Goal: Communication & Community: Answer question/provide support

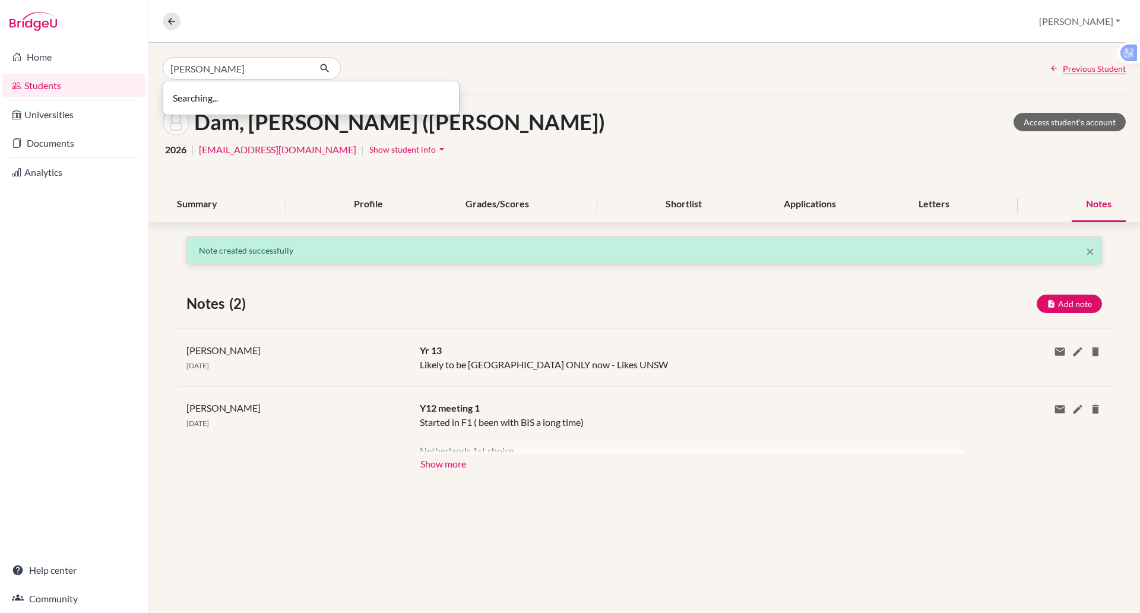
type input "alice"
click at [324, 68] on icon "button" at bounding box center [325, 68] width 12 height 12
click at [323, 68] on icon "button" at bounding box center [325, 68] width 12 height 12
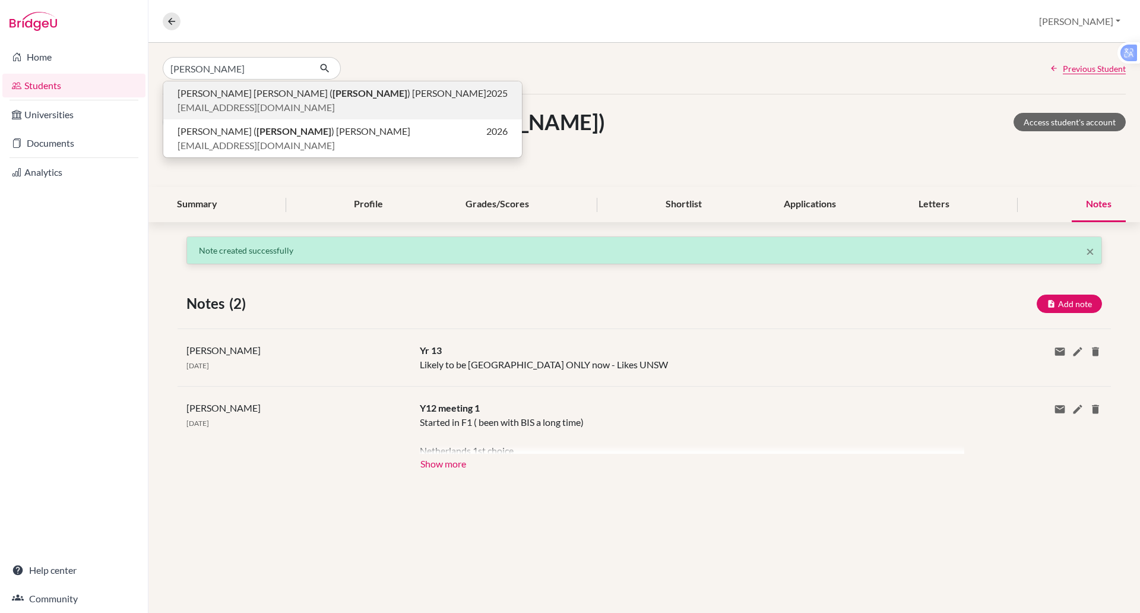
click at [286, 100] on span "phuong_nguyen1@bisvietnam.com" at bounding box center [255, 107] width 157 height 14
click at [286, 100] on div "Dam, Bao Anh (Isabella) Access student's account 2026 | idam@bisvietnam.com | S…" at bounding box center [643, 140] width 991 height 93
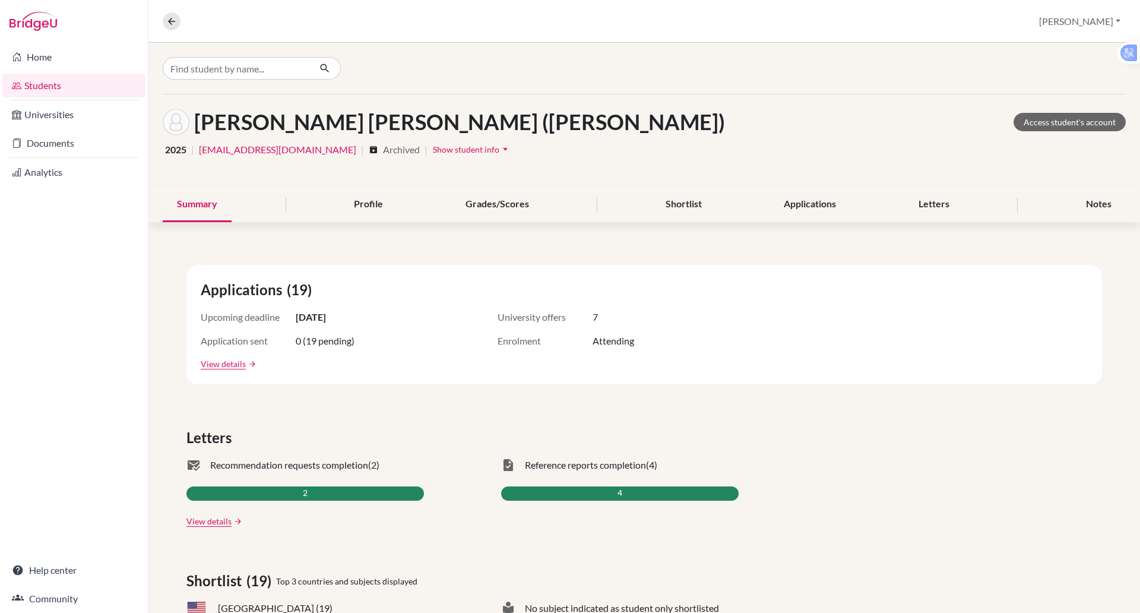
click at [445, 150] on span "Show student info" at bounding box center [466, 149] width 66 height 10
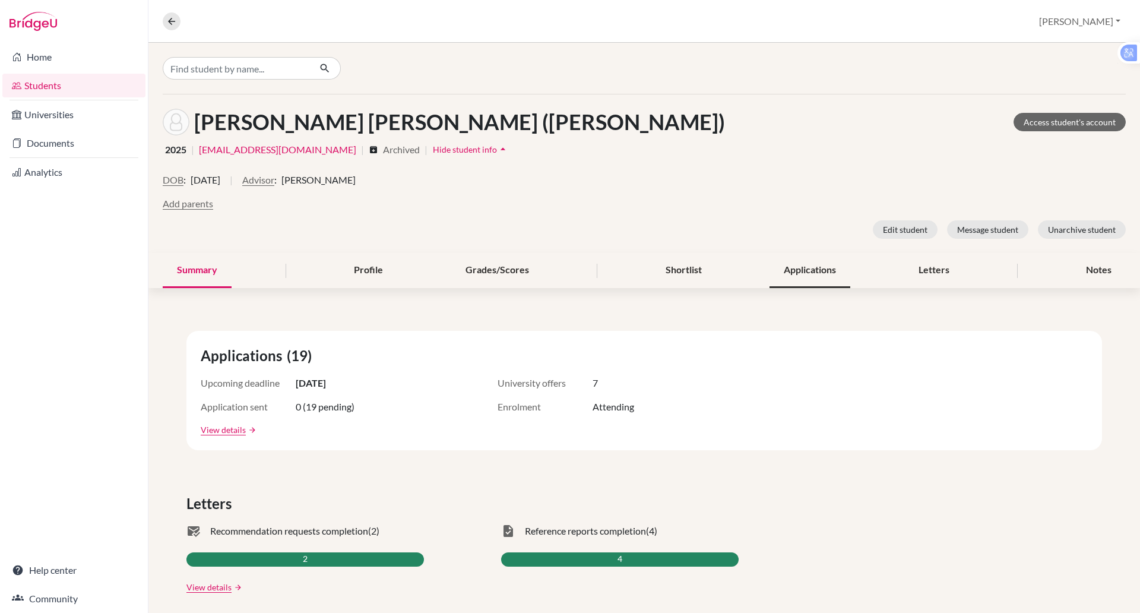
click at [820, 274] on div "Applications" at bounding box center [809, 270] width 81 height 35
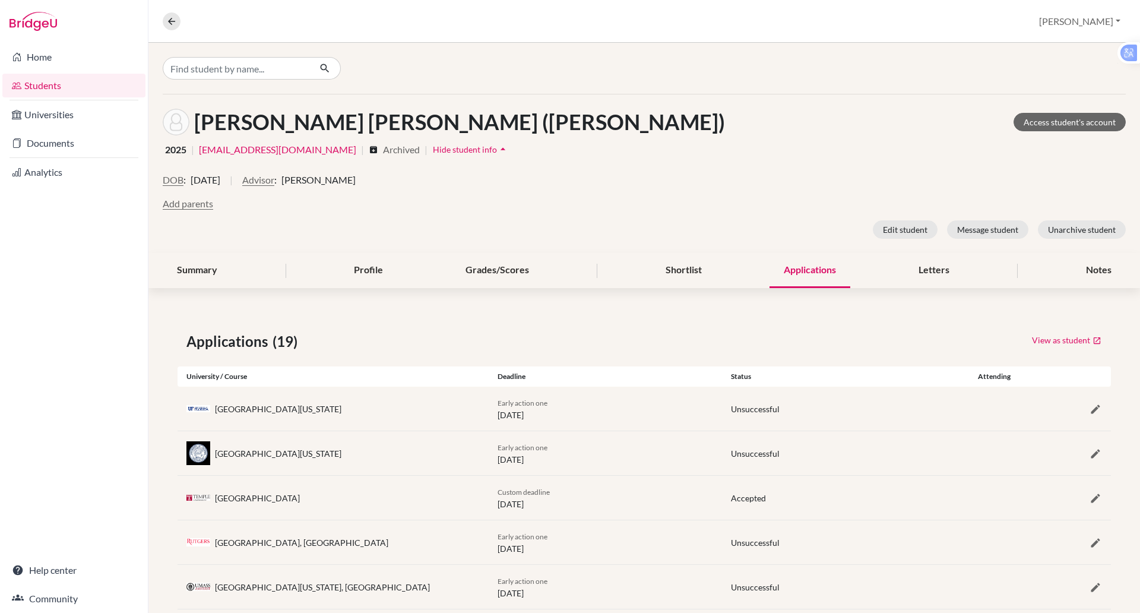
click at [813, 270] on div "Applications" at bounding box center [809, 270] width 81 height 35
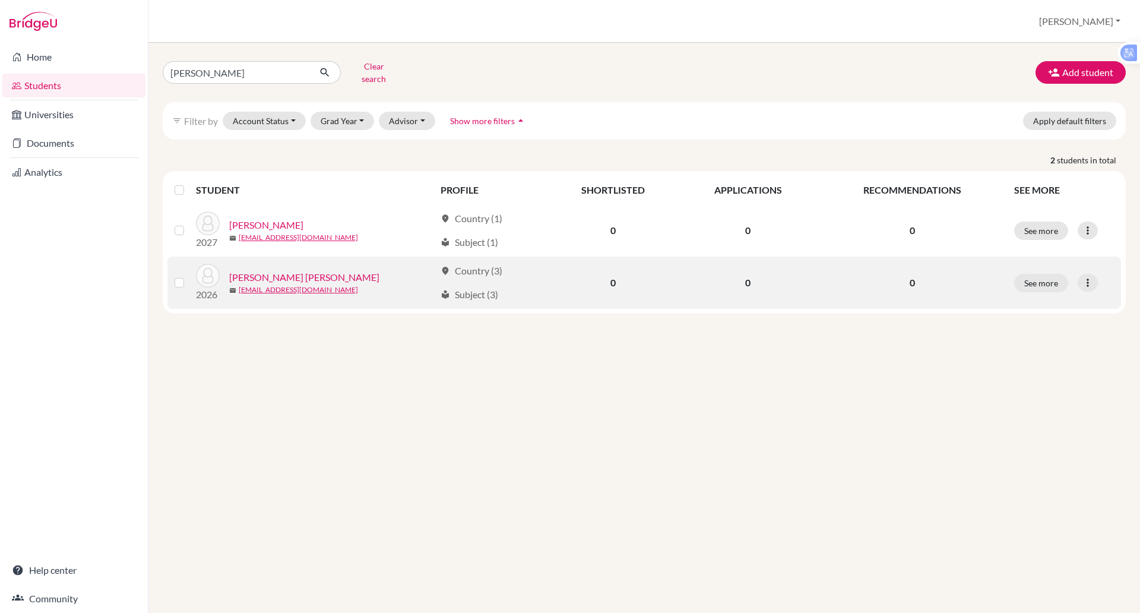
click at [274, 270] on link "Nguyen, Pham Quoc Huy" at bounding box center [304, 277] width 150 height 14
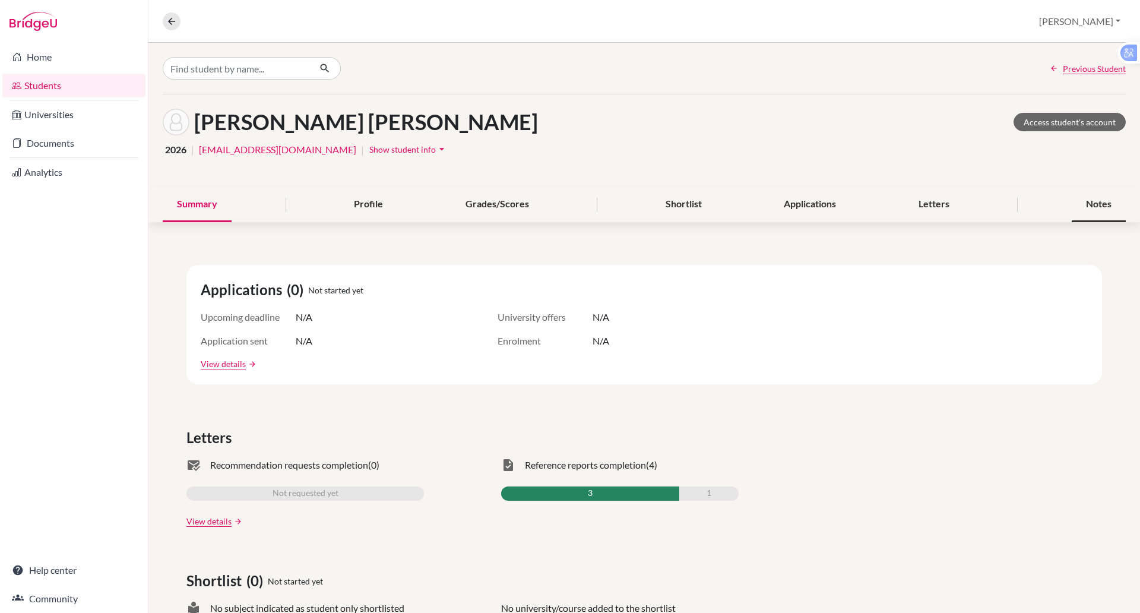
click at [1084, 198] on div "Notes" at bounding box center [1098, 204] width 54 height 35
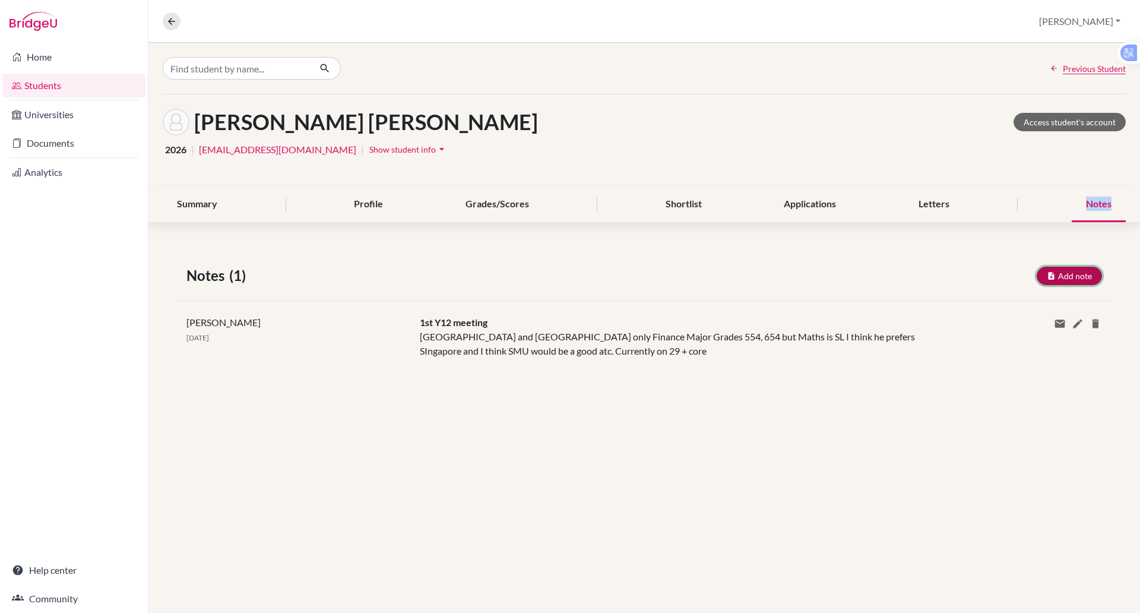
click at [1058, 279] on button "Add note" at bounding box center [1068, 276] width 65 height 18
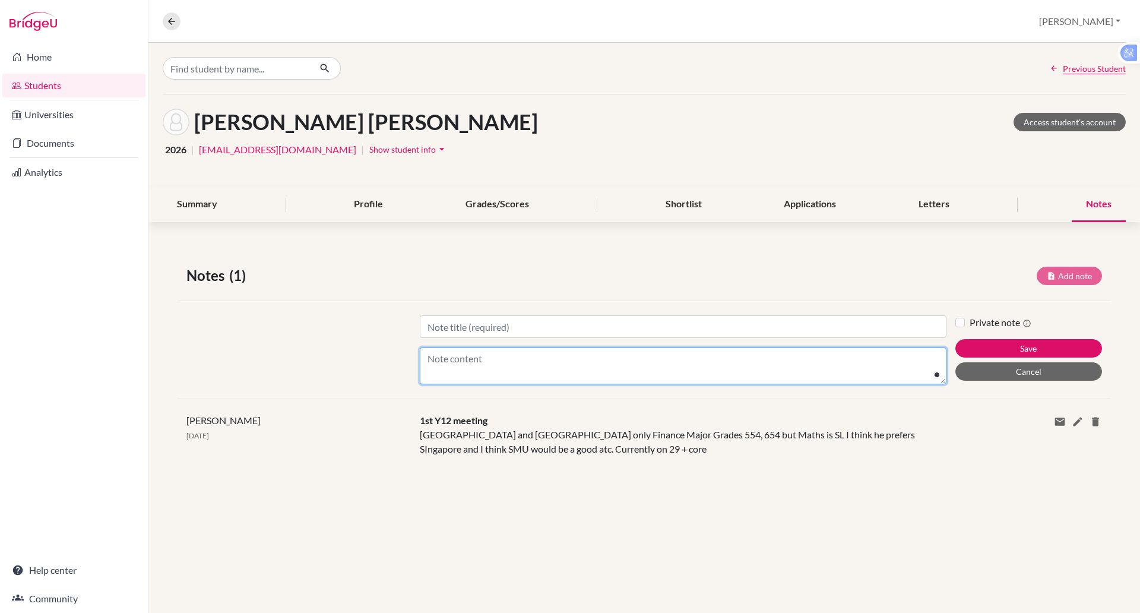
click at [475, 357] on textarea "Content" at bounding box center [683, 365] width 527 height 37
type textarea "January deadline for UK. Will do Singapore and Australia too"
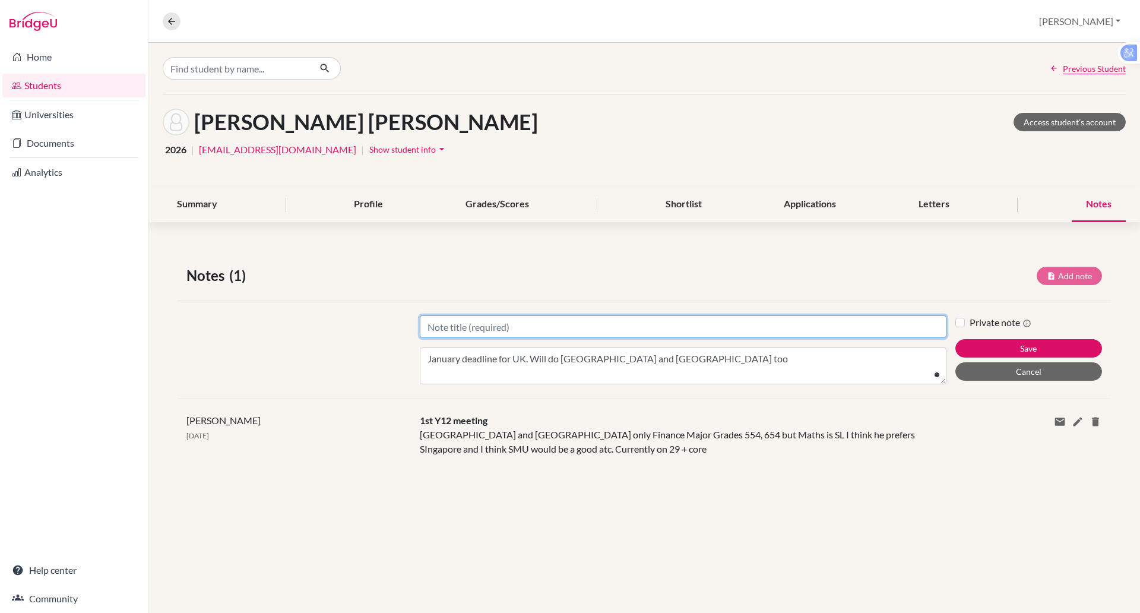
click at [470, 331] on input "Title" at bounding box center [683, 326] width 527 height 23
type input "U"
type input "Y13 meeting"
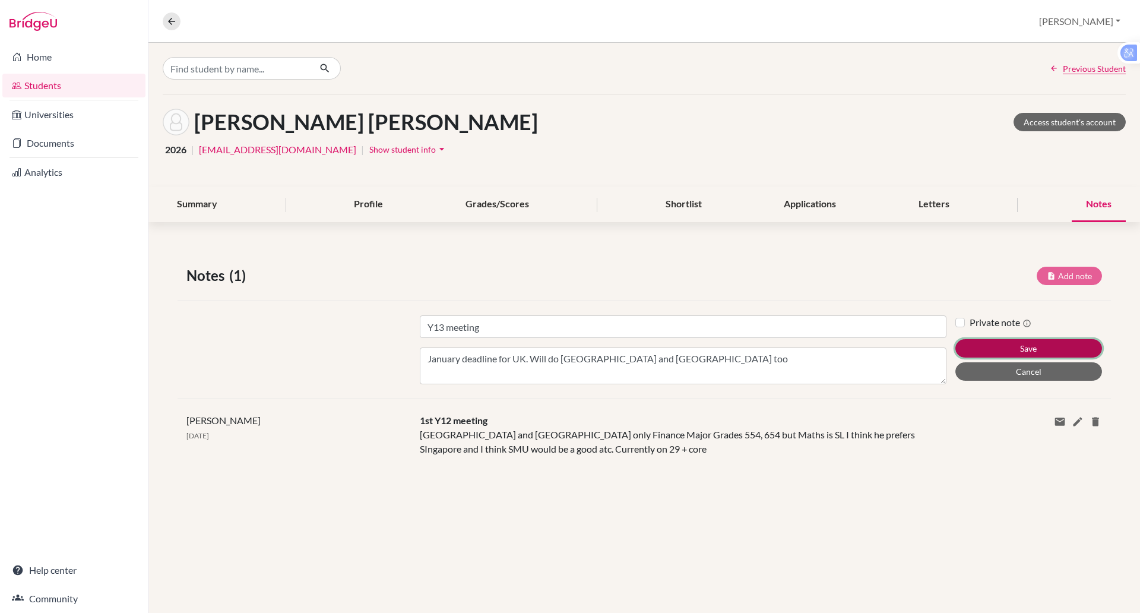
click at [1037, 348] on button "Save" at bounding box center [1028, 348] width 147 height 18
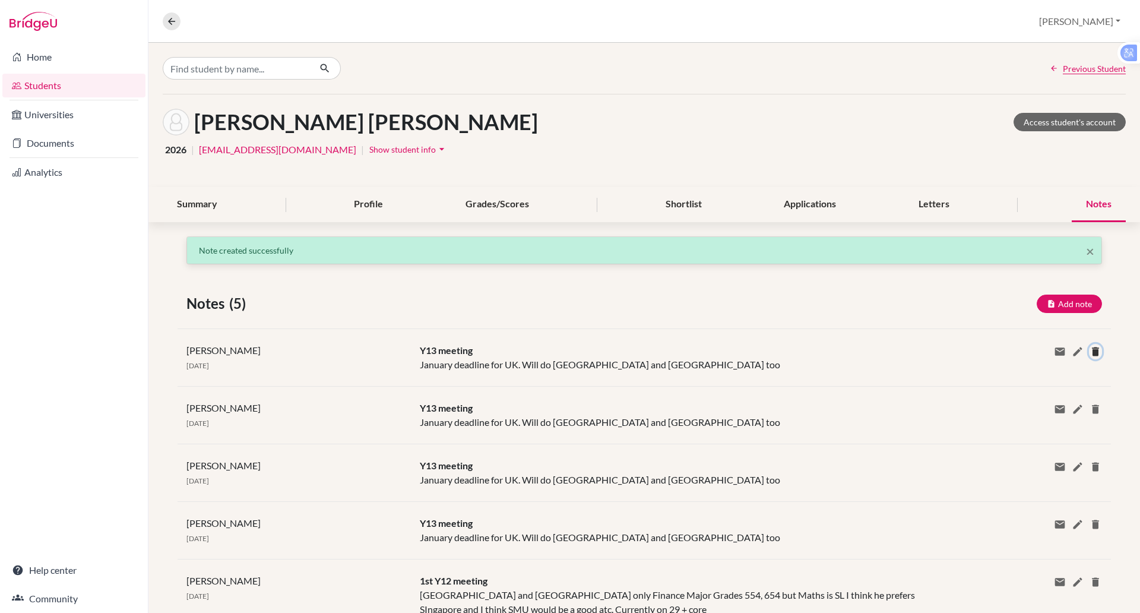
click at [1089, 345] on icon at bounding box center [1095, 351] width 12 height 12
click at [1089, 356] on icon at bounding box center [1095, 351] width 12 height 12
click at [1085, 397] on button "Delete" at bounding box center [1105, 403] width 45 height 18
click at [1085, 397] on div "Paul Rispin 26 Sep 2025 Y13 meeting January deadline for UK. Will do Singapore …" at bounding box center [643, 415] width 933 height 58
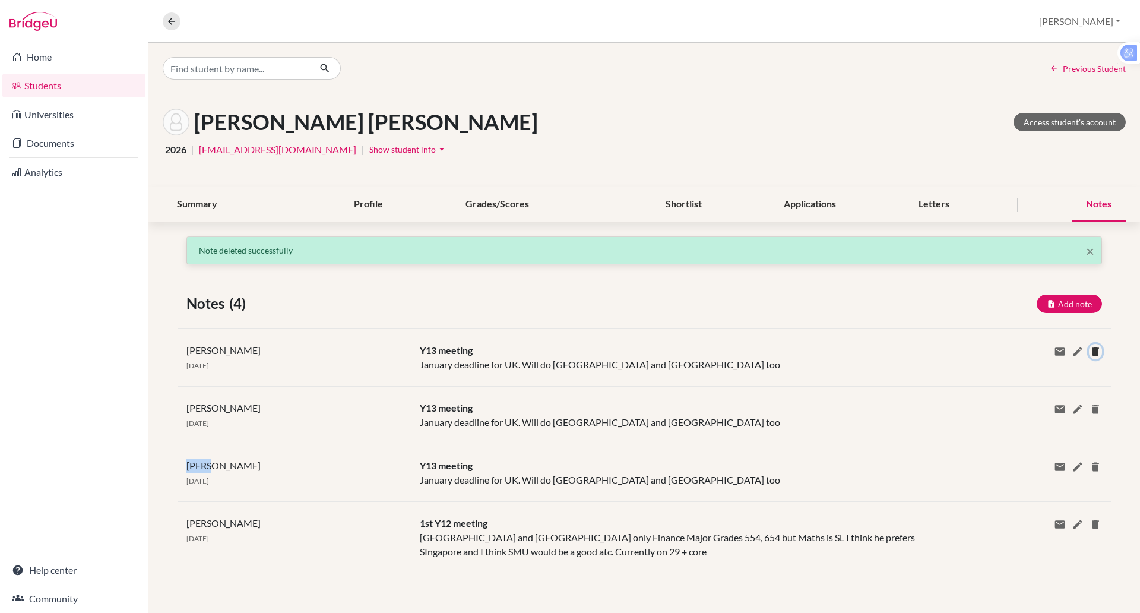
click at [1093, 347] on icon at bounding box center [1095, 351] width 12 height 12
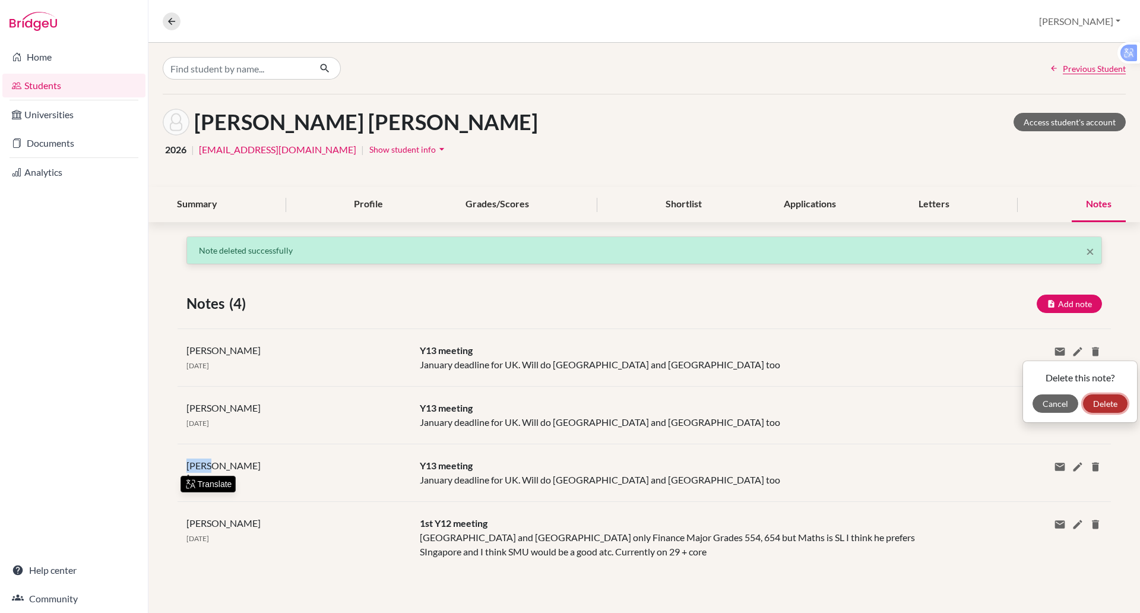
click at [1096, 402] on button "Delete" at bounding box center [1105, 403] width 45 height 18
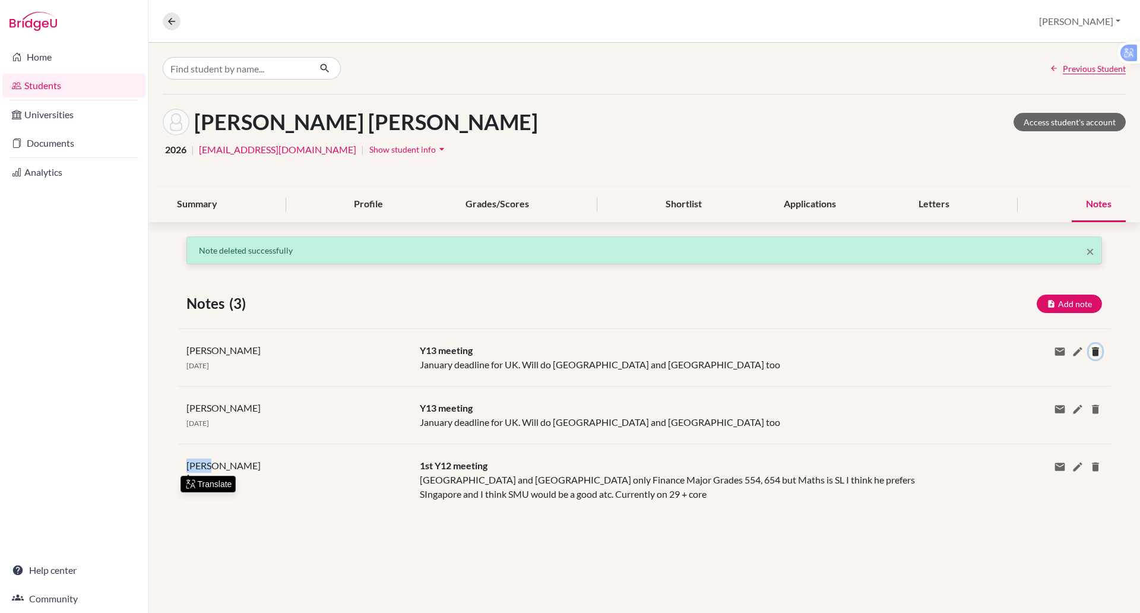
click at [1098, 349] on icon at bounding box center [1095, 351] width 12 height 12
click at [1098, 403] on button "Delete" at bounding box center [1105, 403] width 45 height 18
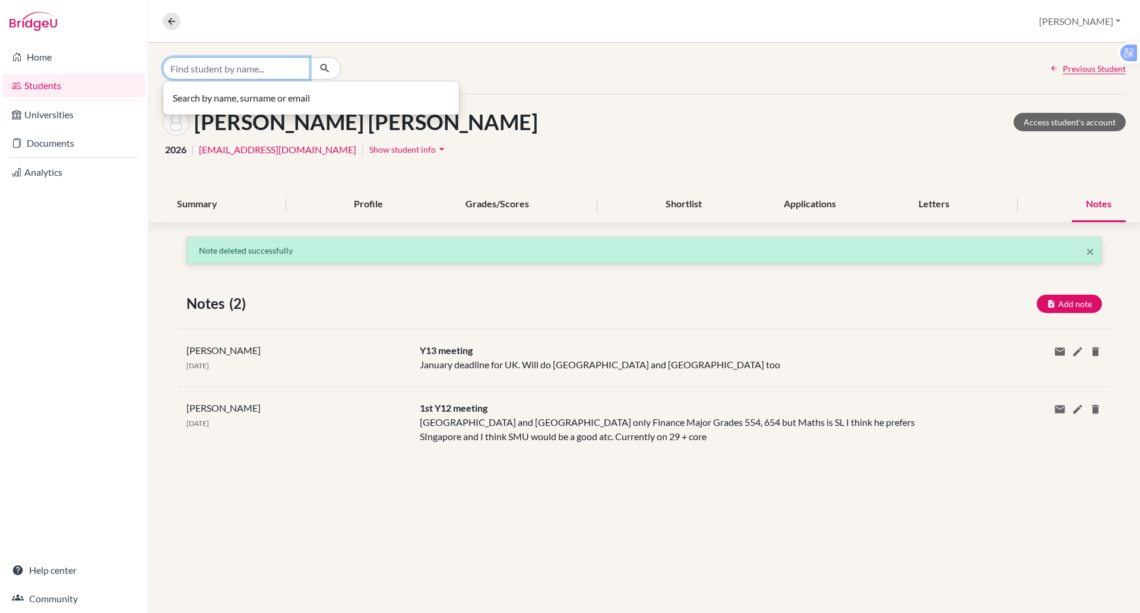
click at [257, 64] on input "Find student by name..." at bounding box center [236, 68] width 147 height 23
type input "B"
type input "thai an"
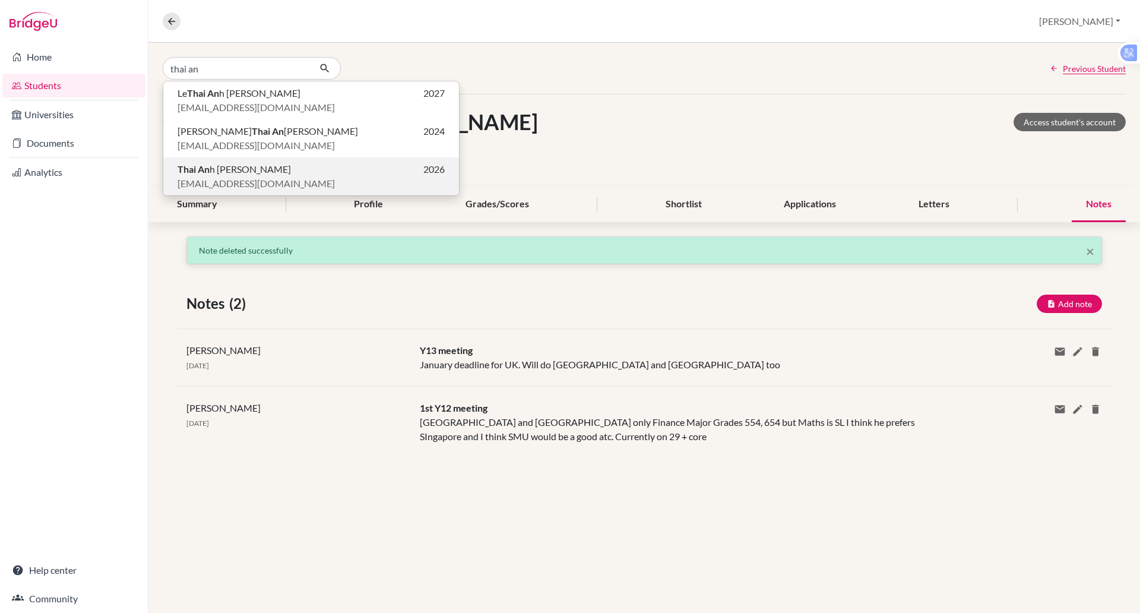
click at [232, 172] on span "Thai An h Hoang" at bounding box center [233, 169] width 113 height 14
click at [232, 172] on div "Nguyen, Pham Quoc Huy Access student's account 2026 | qnguyen3@bisvietnam.com |…" at bounding box center [643, 140] width 991 height 93
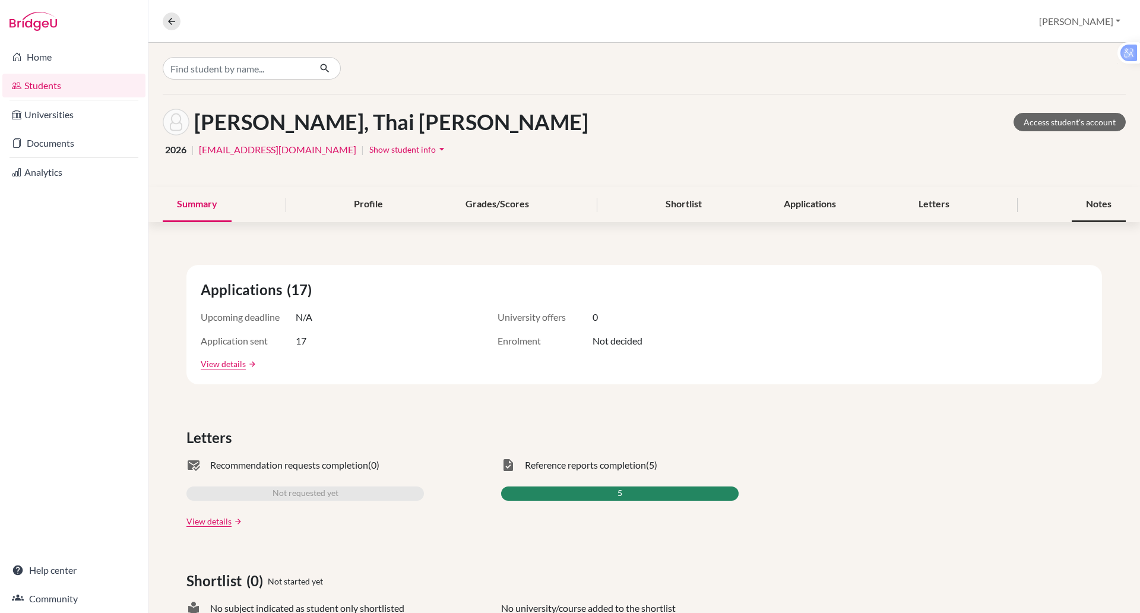
click at [1099, 198] on div "Notes" at bounding box center [1098, 204] width 54 height 35
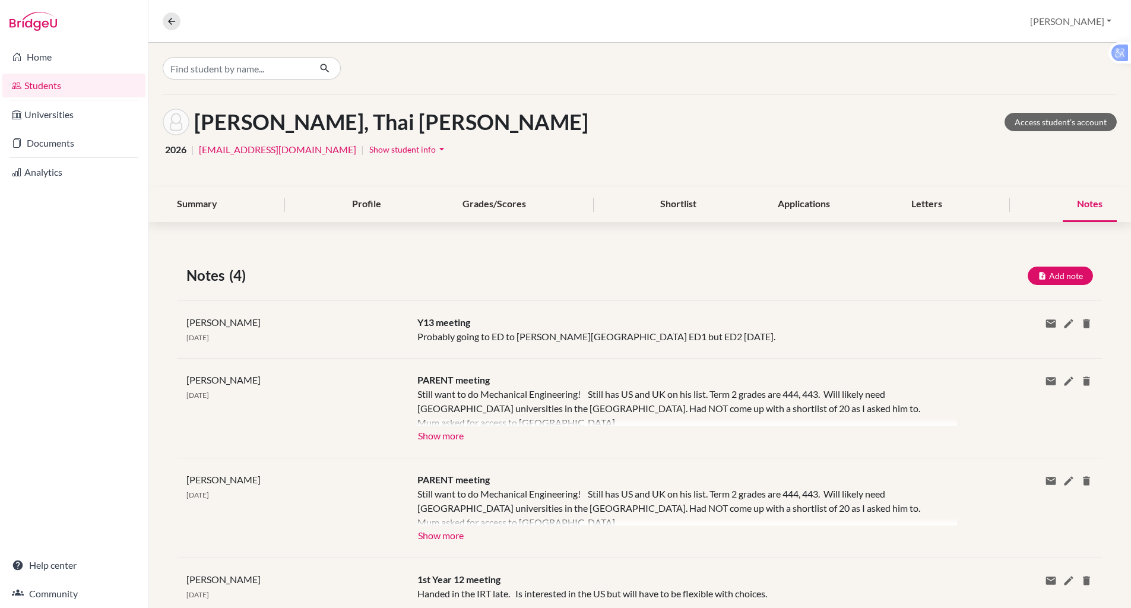
click at [680, 8] on div "Overview Student details Paul Profile School Settings Log out" at bounding box center [639, 21] width 982 height 43
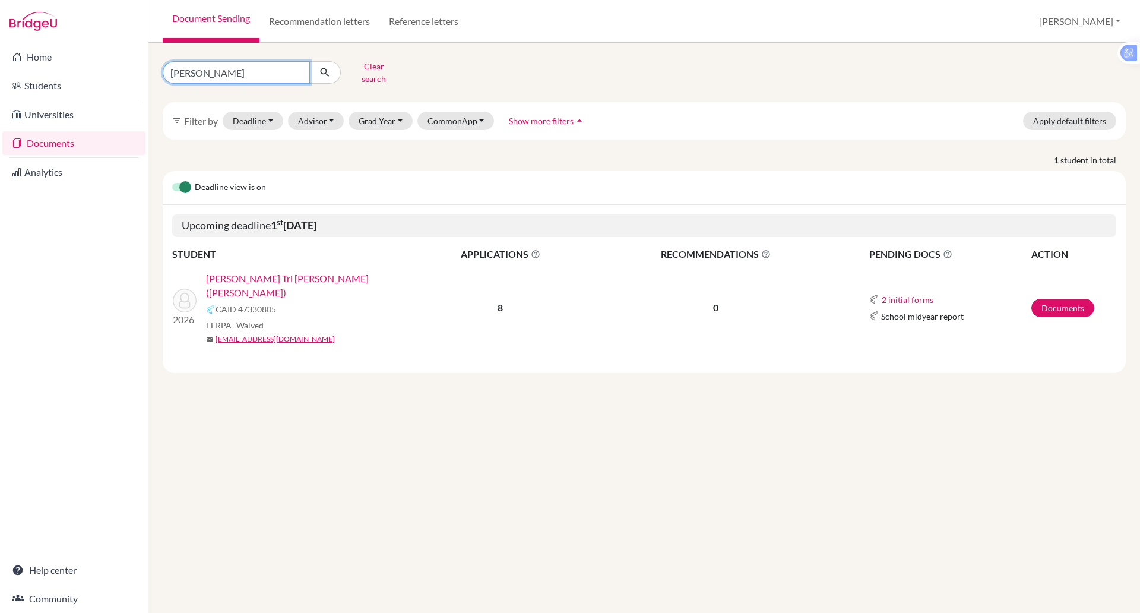
drag, startPoint x: 198, startPoint y: 71, endPoint x: 192, endPoint y: 78, distance: 10.1
click at [198, 71] on input "diep" at bounding box center [236, 72] width 147 height 23
type input "d"
type input "bean"
click button "submit" at bounding box center [324, 72] width 31 height 23
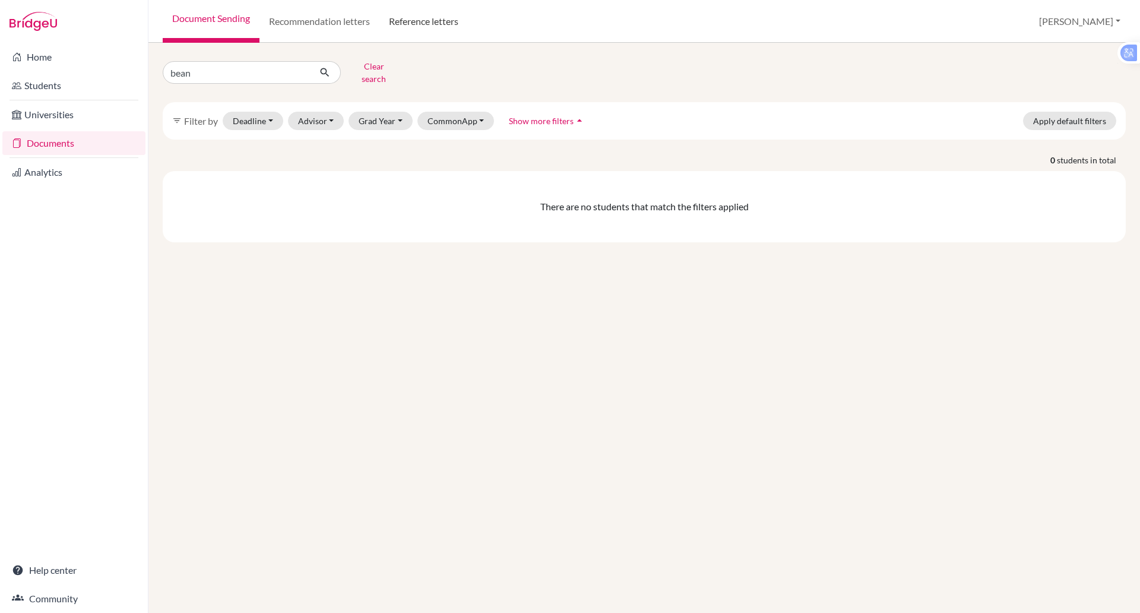
click at [395, 24] on link "Reference letters" at bounding box center [423, 21] width 88 height 43
click at [402, 18] on link "Reference letters" at bounding box center [423, 21] width 88 height 43
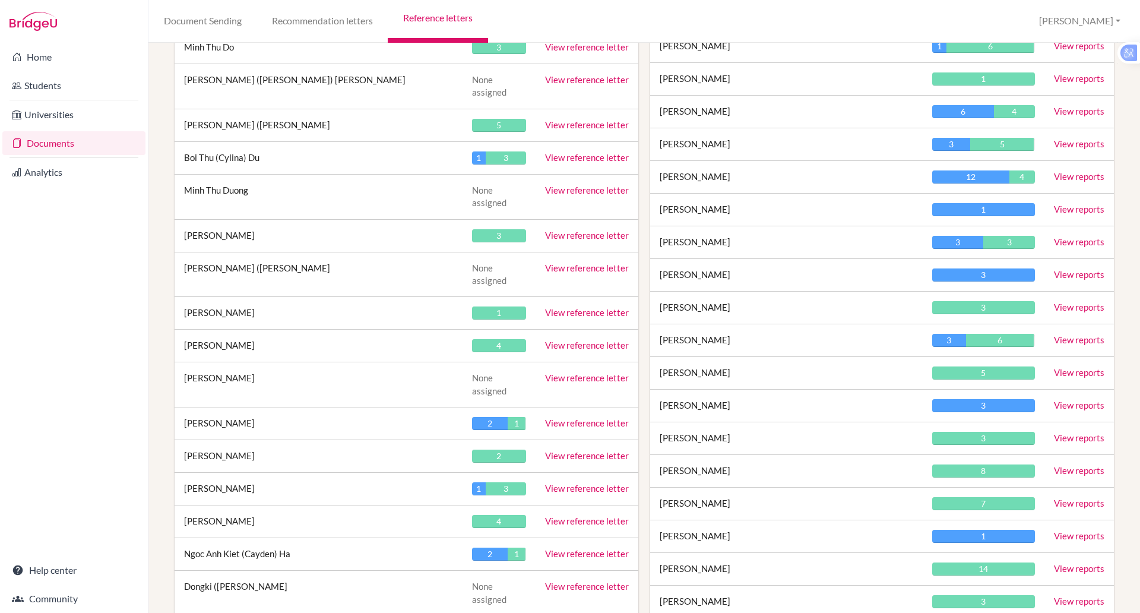
scroll to position [1261, 0]
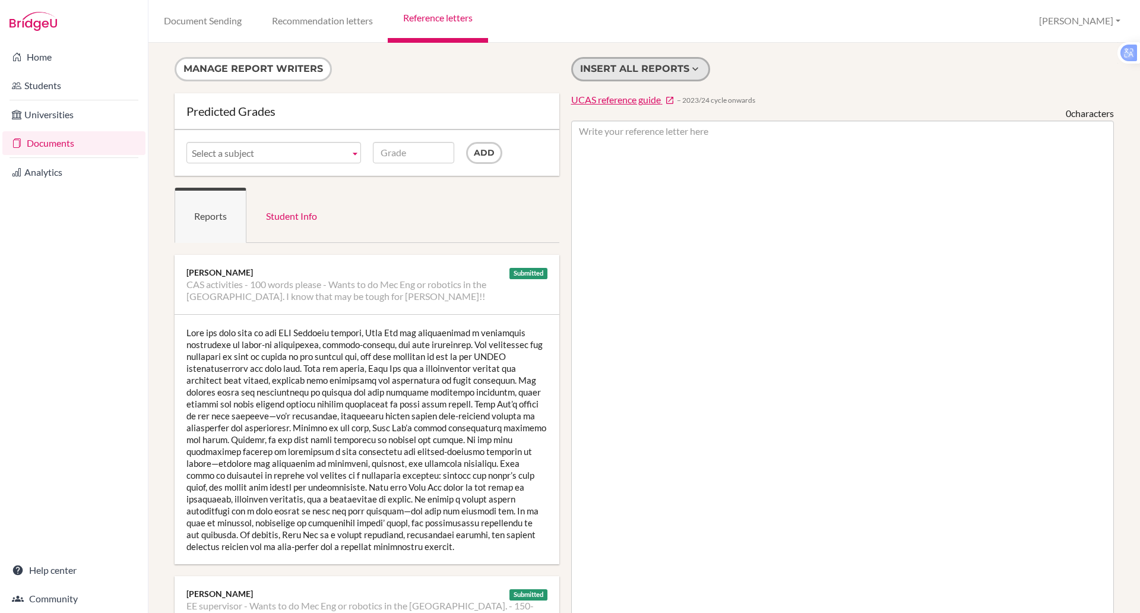
click at [611, 75] on button "Insert all reports" at bounding box center [640, 69] width 139 height 24
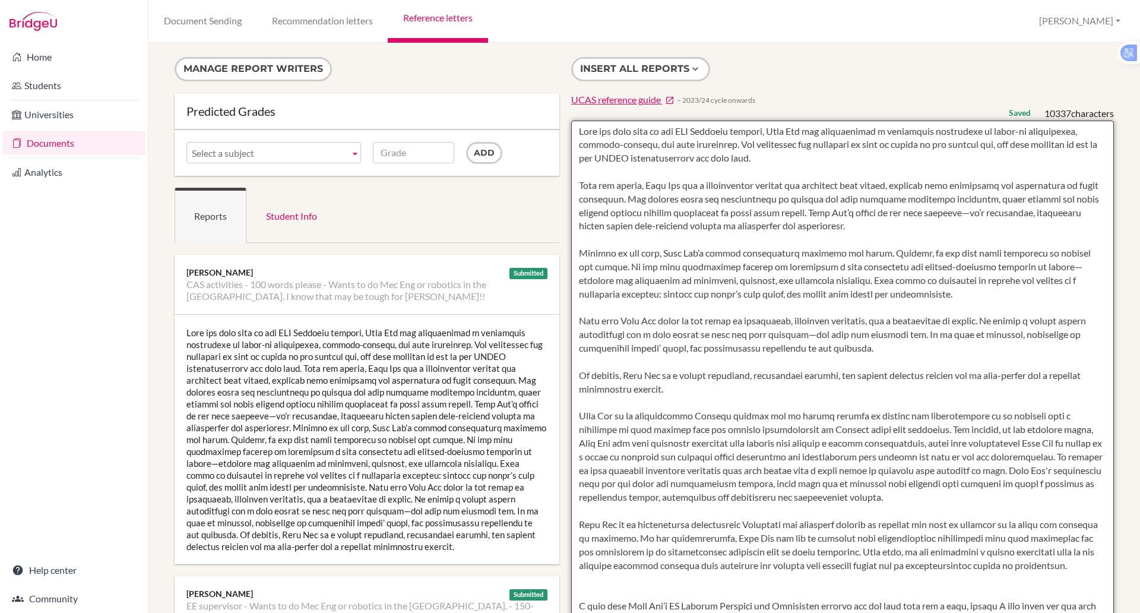
click at [578, 131] on textarea at bounding box center [842, 464] width 543 height 686
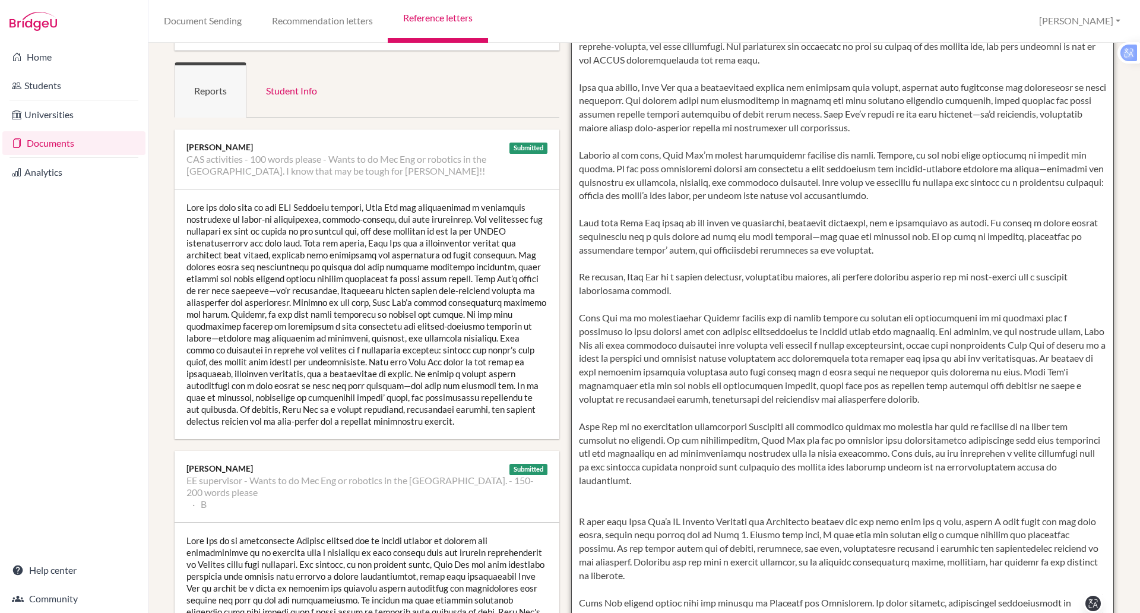
scroll to position [112, 0]
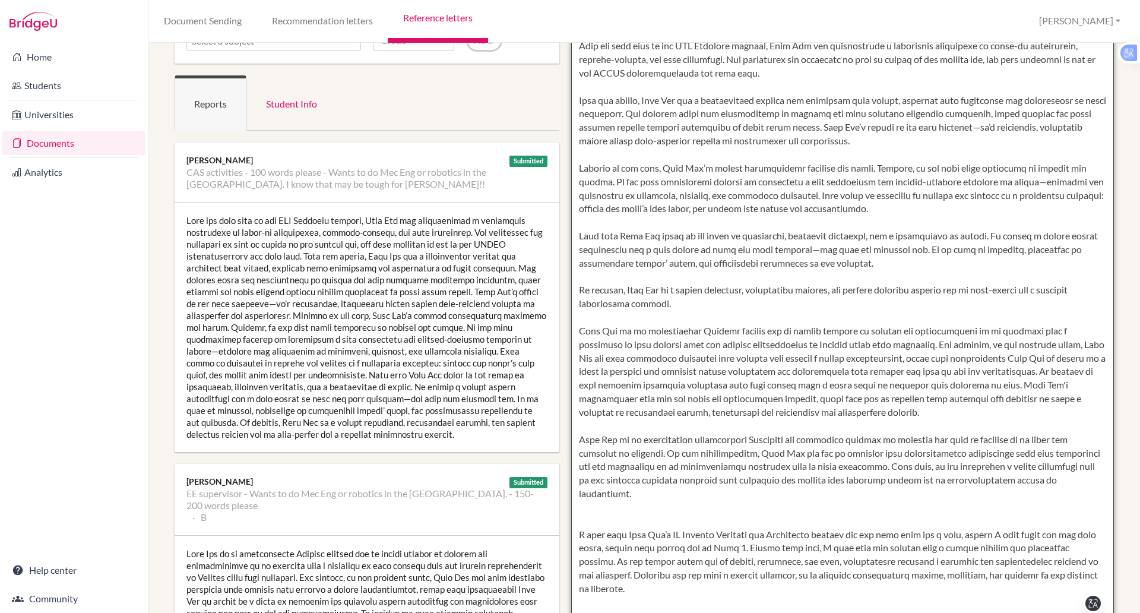
click at [574, 311] on textarea at bounding box center [842, 351] width 543 height 686
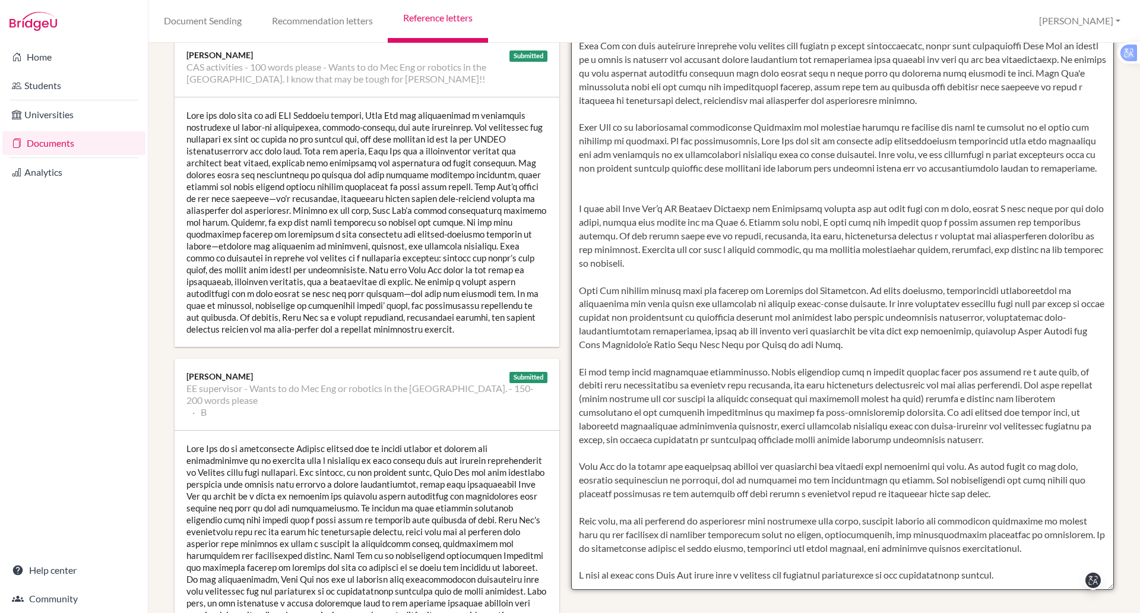
scroll to position [213, 0]
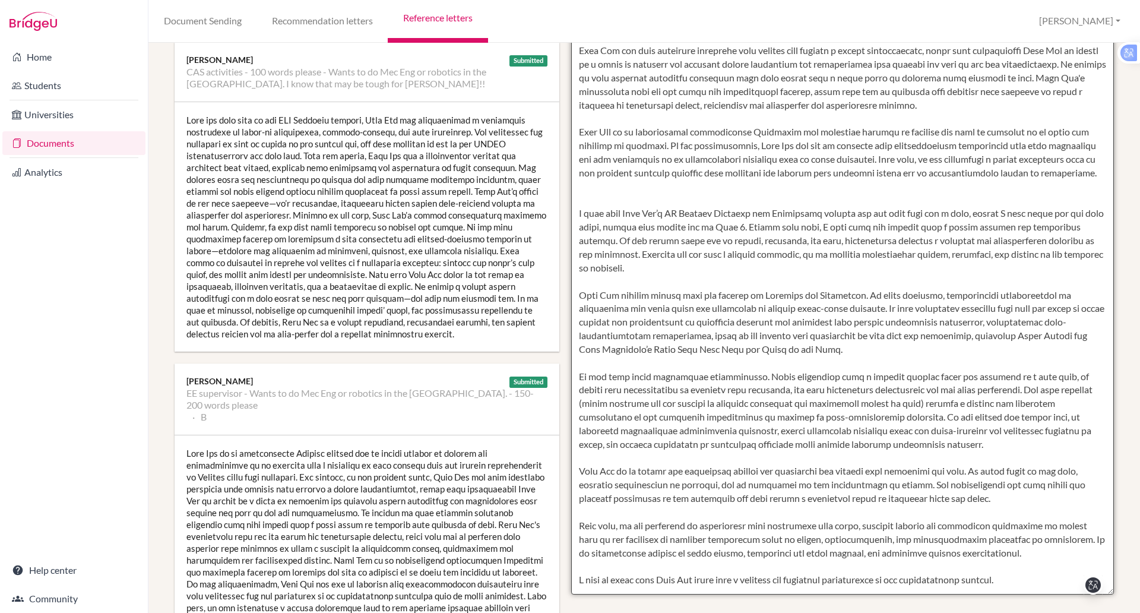
click at [607, 214] on textarea at bounding box center [842, 251] width 543 height 686
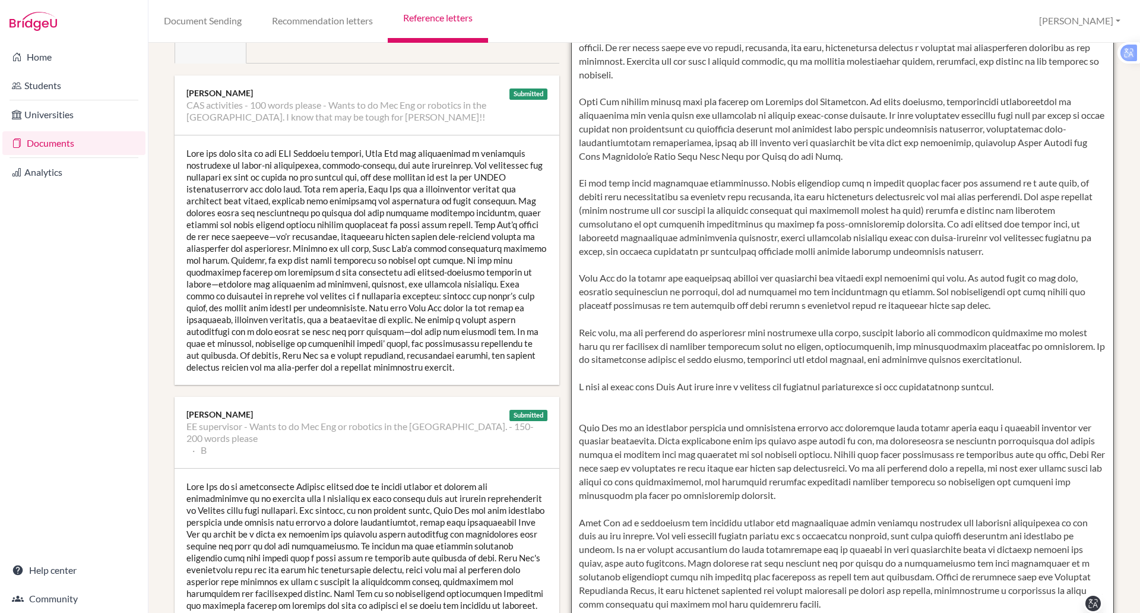
scroll to position [134, 0]
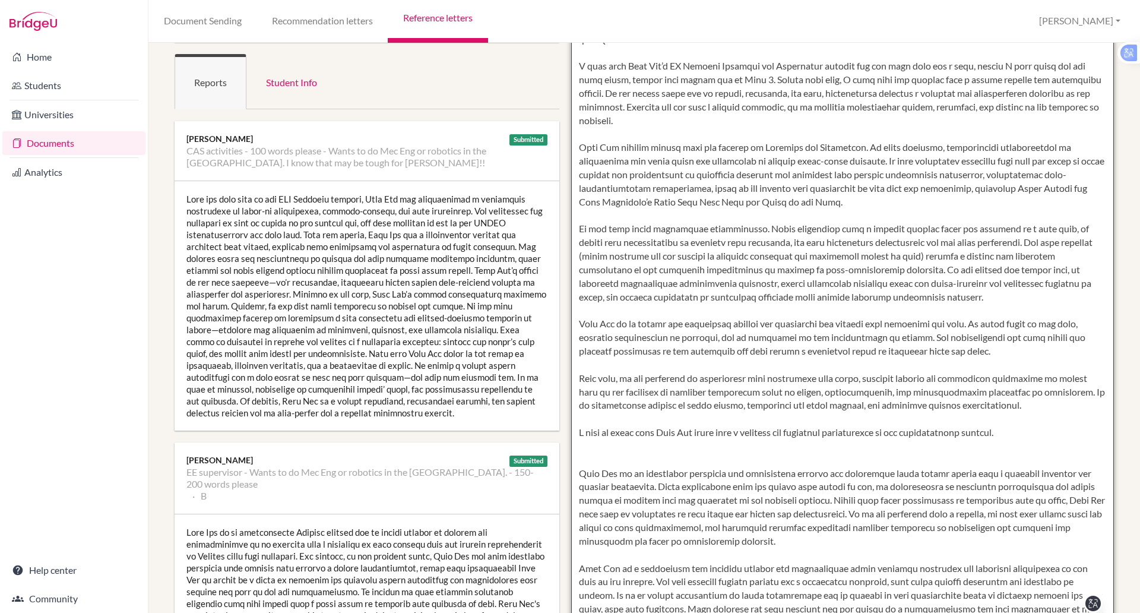
click at [591, 55] on textarea at bounding box center [842, 330] width 543 height 686
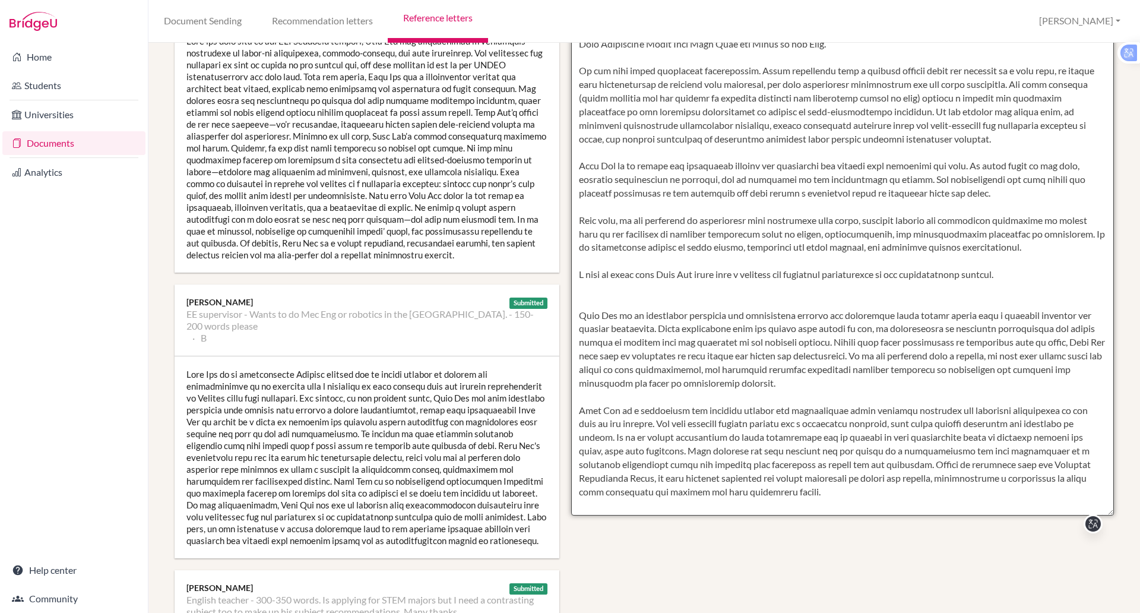
scroll to position [267, 0]
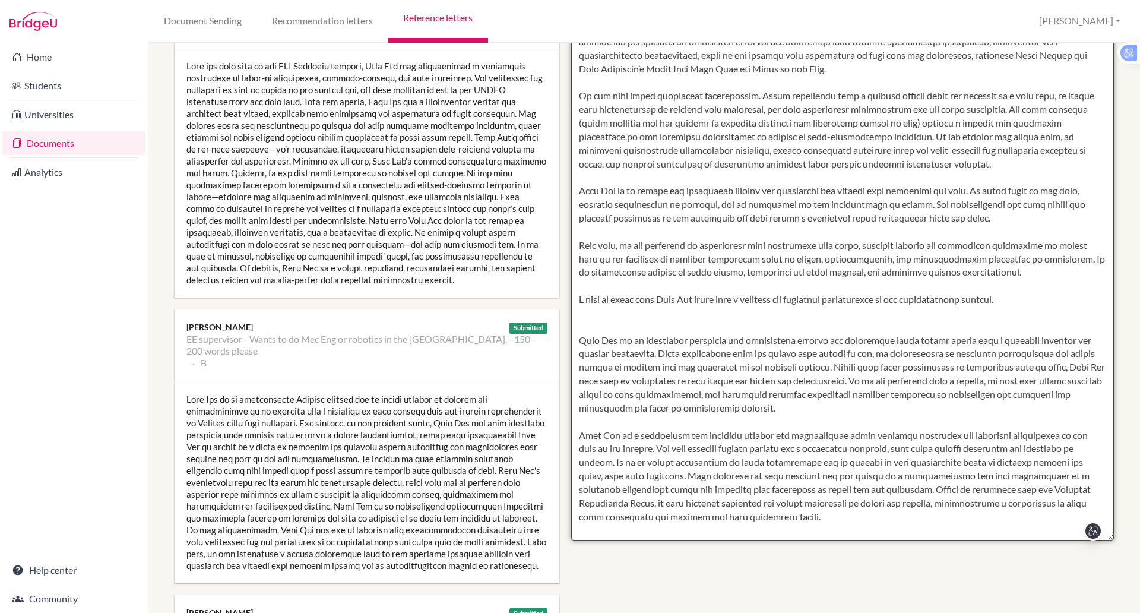
click at [573, 338] on textarea at bounding box center [842, 197] width 543 height 686
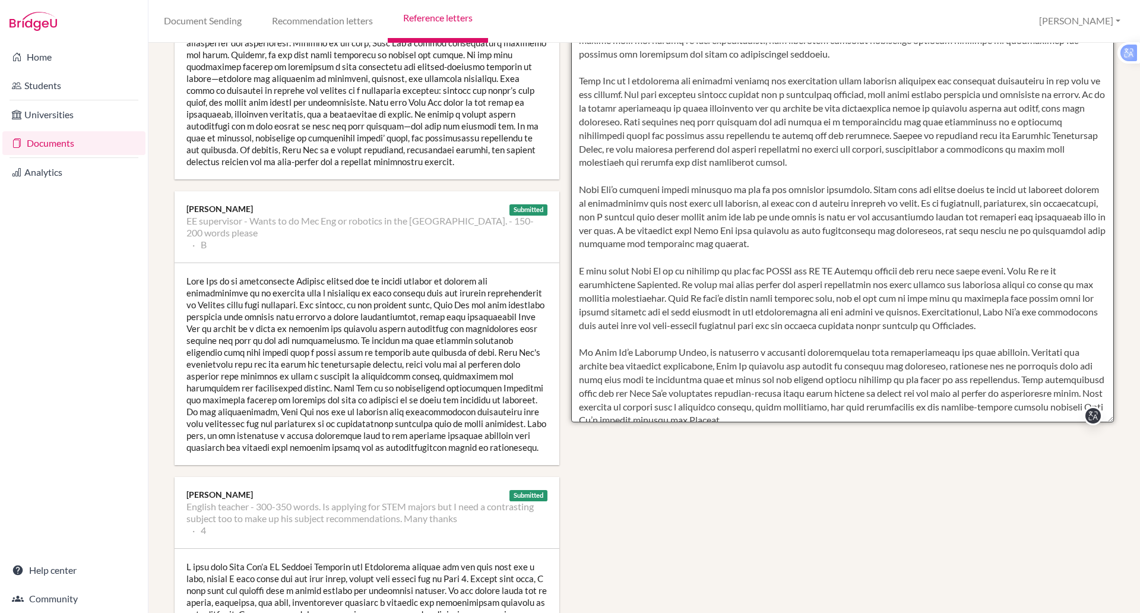
scroll to position [382, 0]
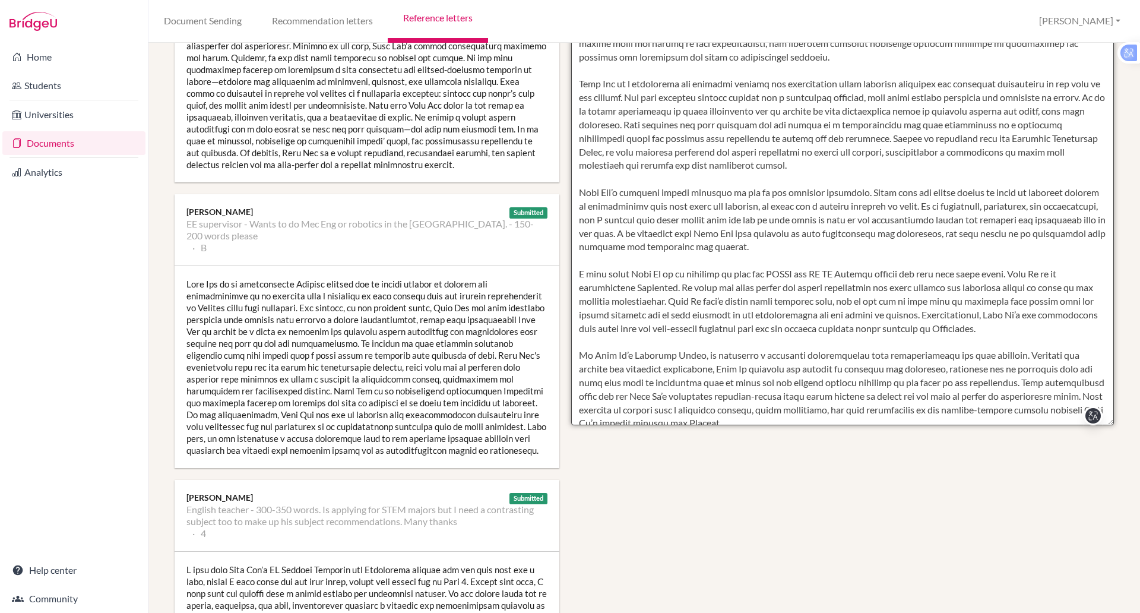
click at [574, 279] on textarea at bounding box center [842, 82] width 543 height 686
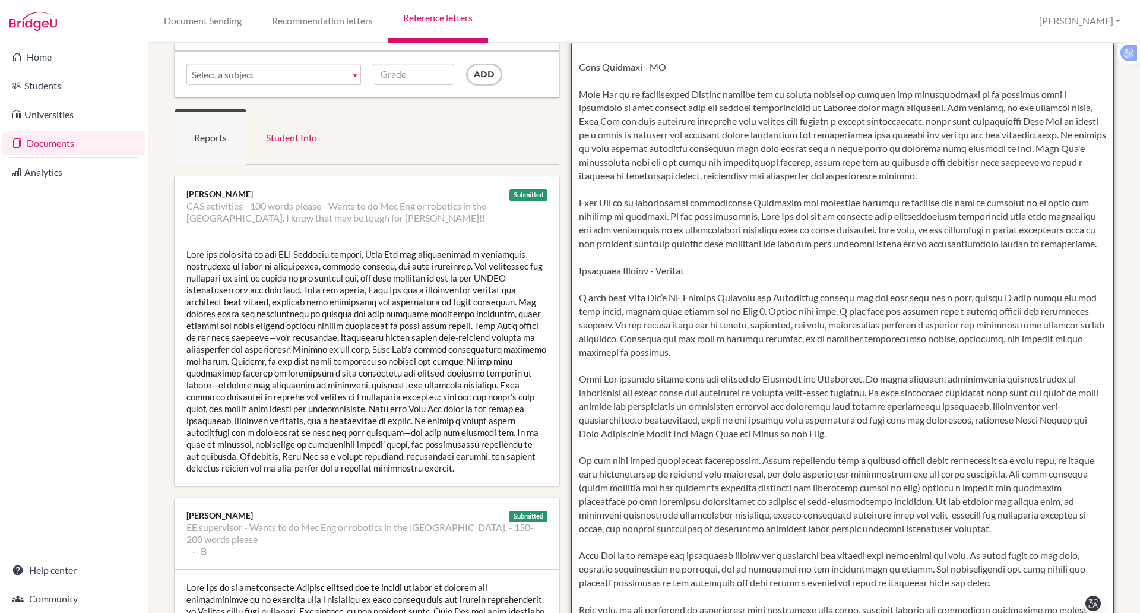
scroll to position [0, 0]
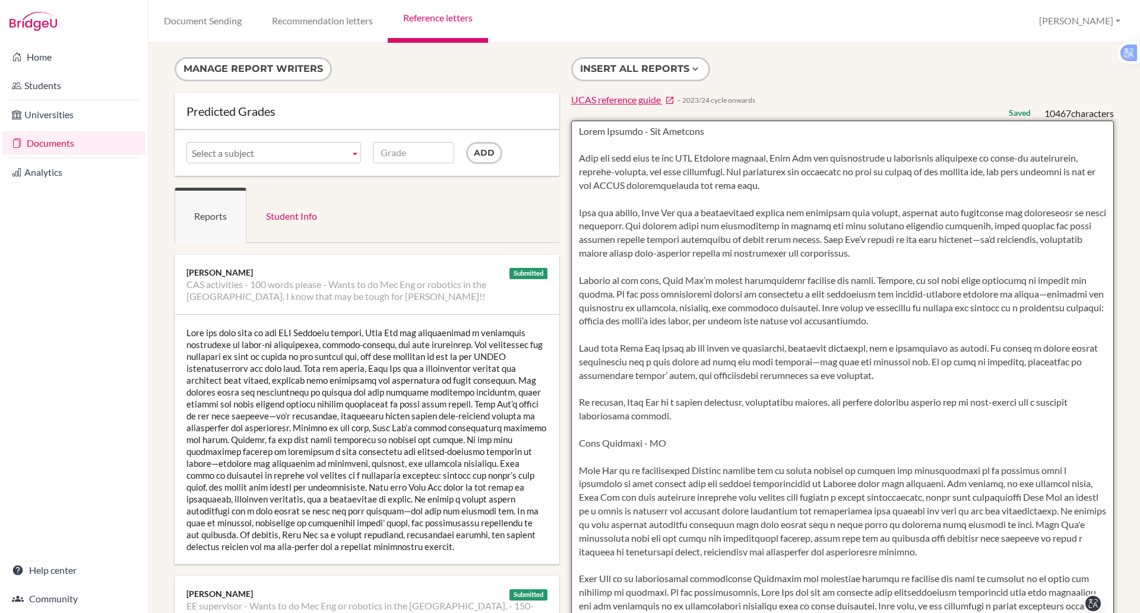
drag, startPoint x: 931, startPoint y: 378, endPoint x: 522, endPoint y: 60, distance: 518.2
type textarea "Colin Astbury - Vex Robotics Over the past year in our VEX Robotics program, Th…"
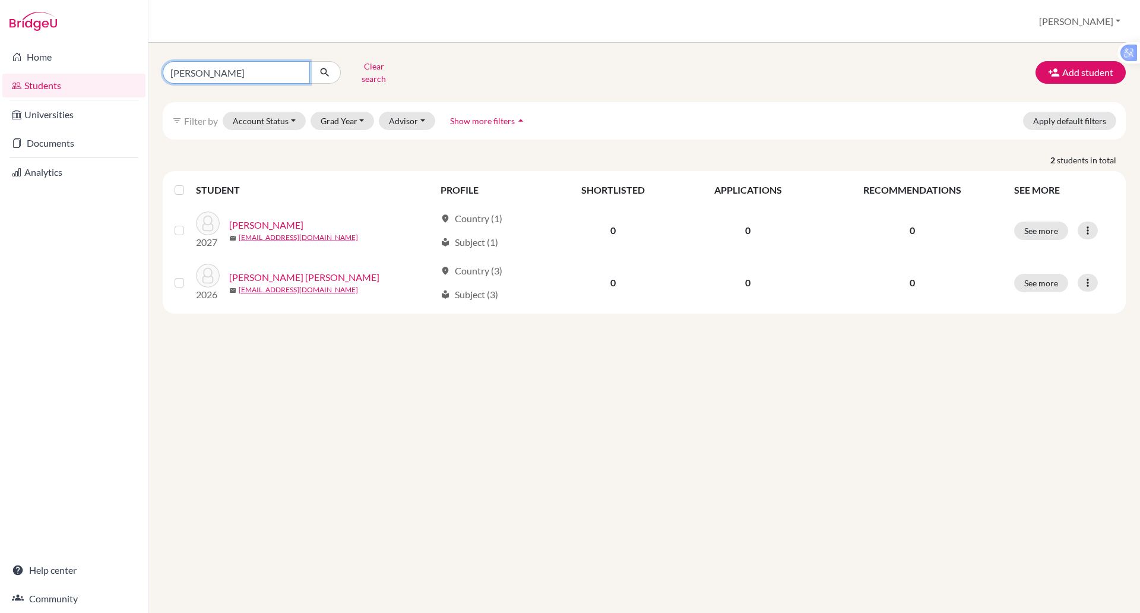
click at [244, 69] on input "[PERSON_NAME]" at bounding box center [236, 72] width 147 height 23
type input "Q"
type input "soobin"
click button "submit" at bounding box center [324, 72] width 31 height 23
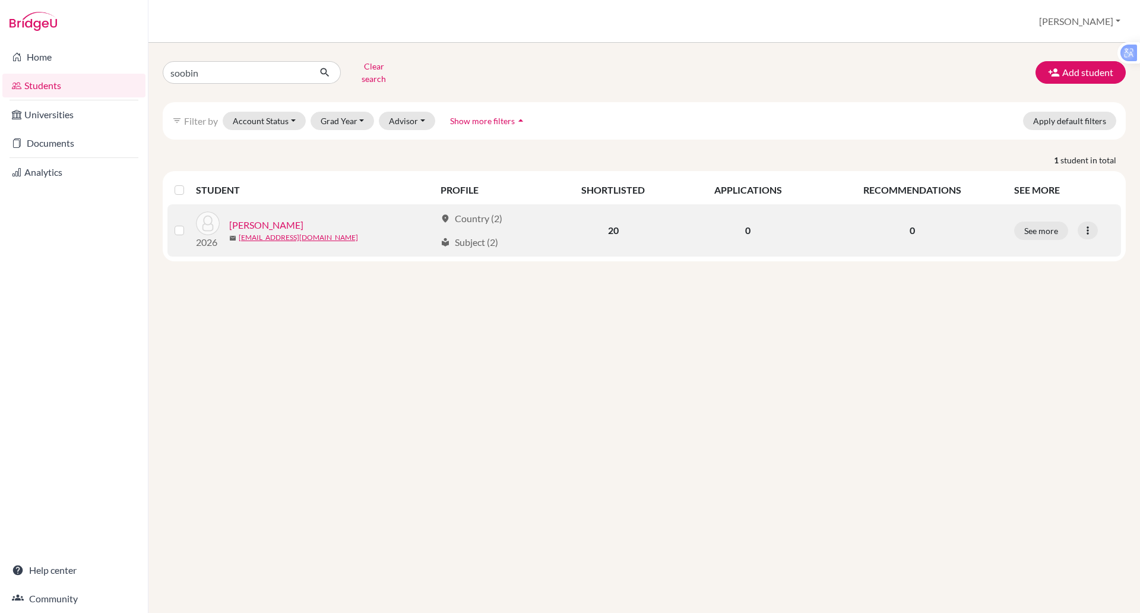
click at [268, 218] on link "[PERSON_NAME]" at bounding box center [266, 225] width 74 height 14
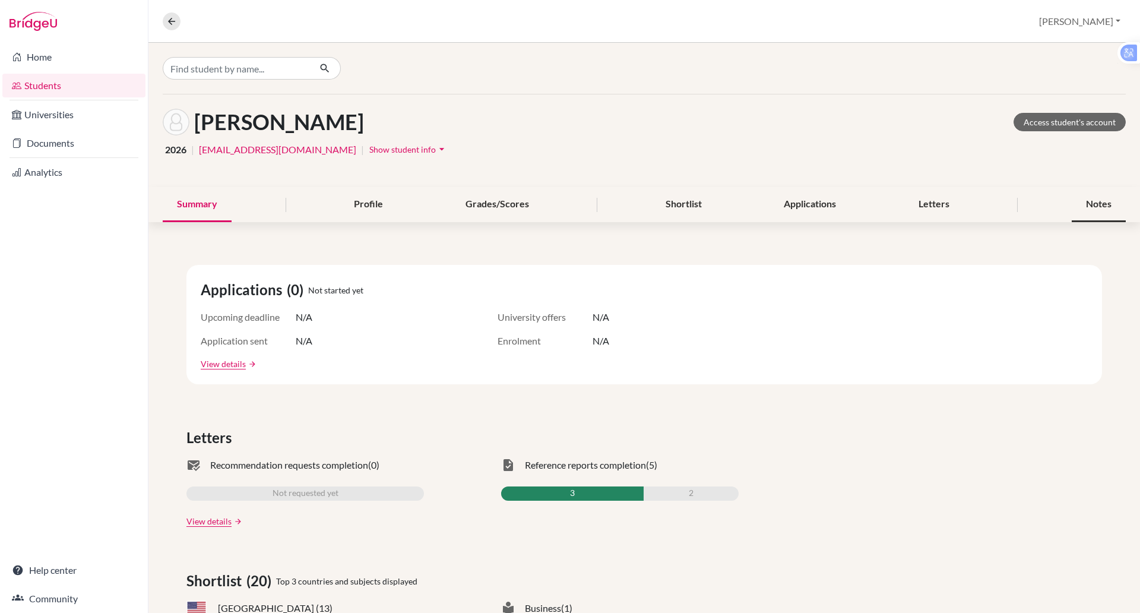
click at [1098, 196] on div "Notes" at bounding box center [1098, 204] width 54 height 35
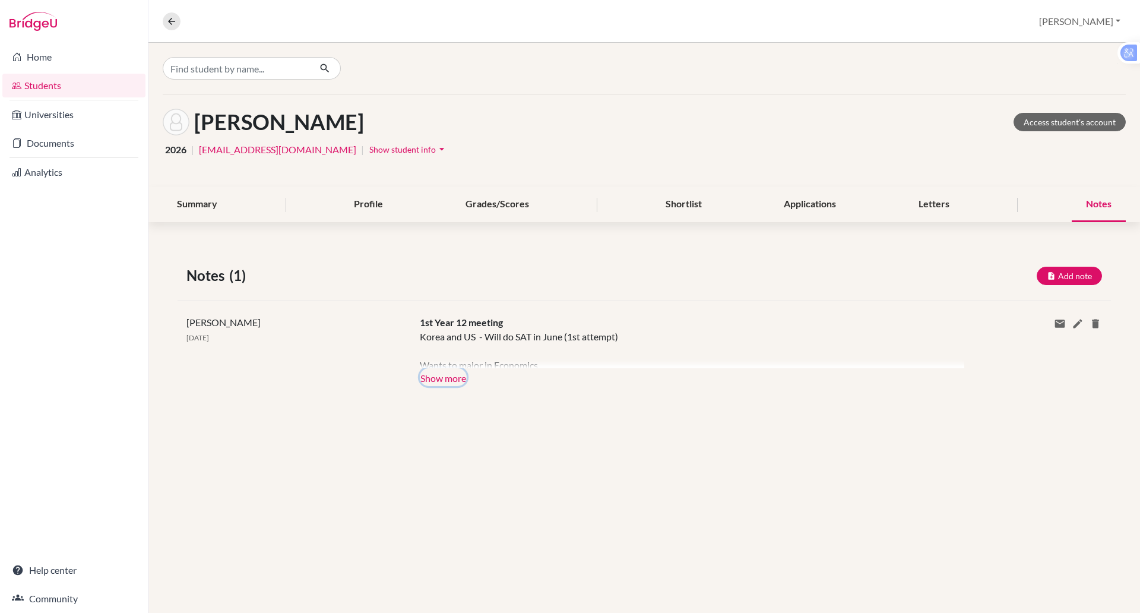
click at [461, 372] on button "Show more" at bounding box center [443, 377] width 47 height 18
click at [461, 368] on div "Korea and US - Will do SAT in June (1st attempt) Wants to major in Economics Cu…" at bounding box center [683, 348] width 527 height 39
